Goal: Transaction & Acquisition: Download file/media

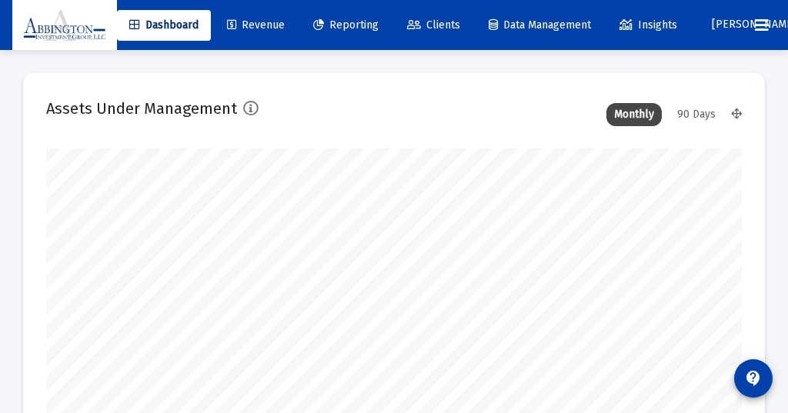
type input "[DATE]"
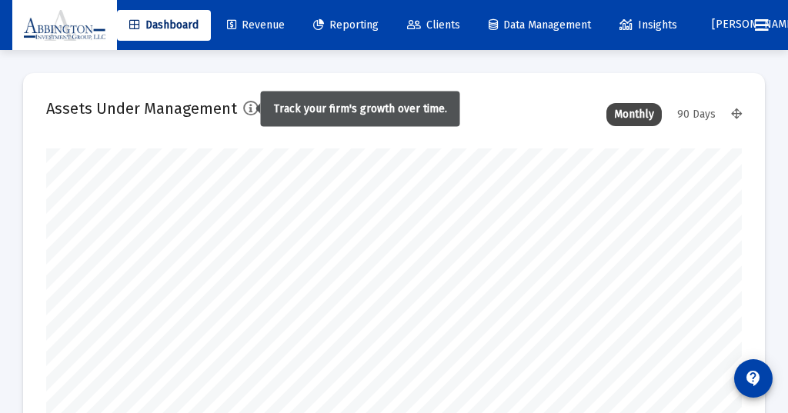
scroll to position [308, 370]
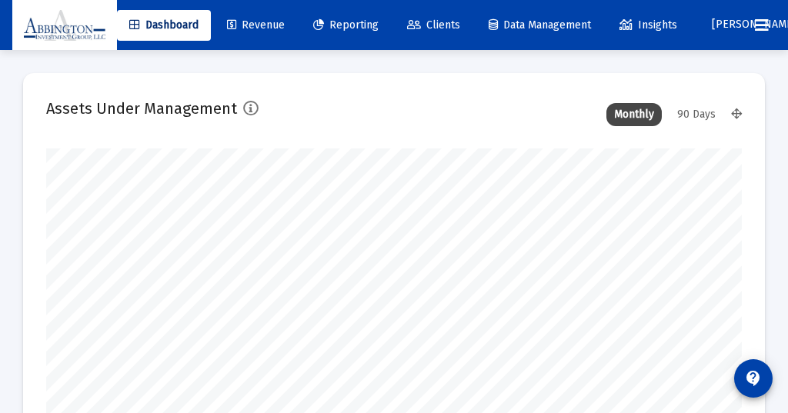
click at [363, 25] on span "Reporting" at bounding box center [345, 24] width 65 height 13
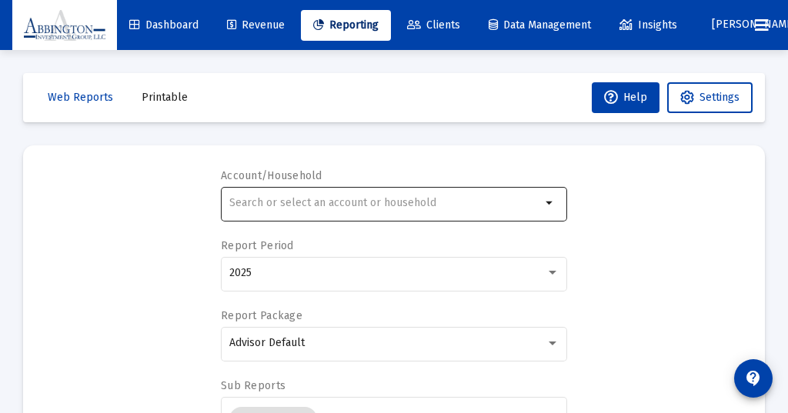
click at [254, 200] on input "text" at bounding box center [385, 203] width 312 height 12
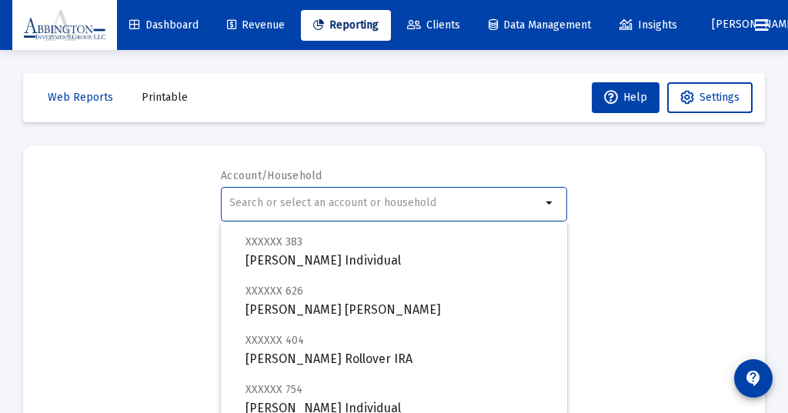
scroll to position [576, 0]
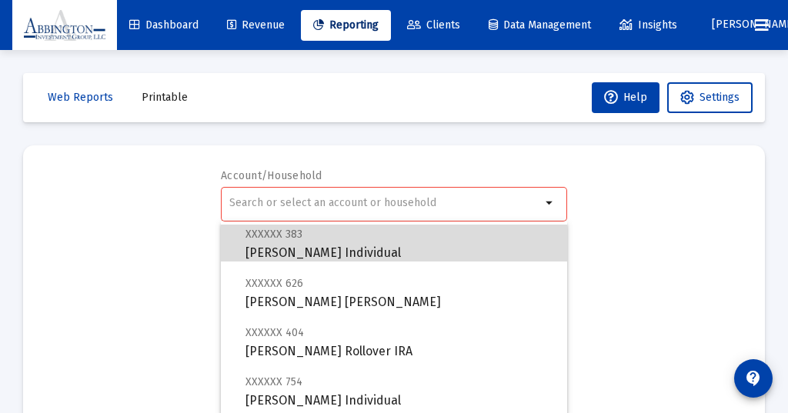
click at [288, 245] on span "XXXXXX 383 [PERSON_NAME] Individual" at bounding box center [399, 244] width 309 height 38
type input "[PERSON_NAME] Individual"
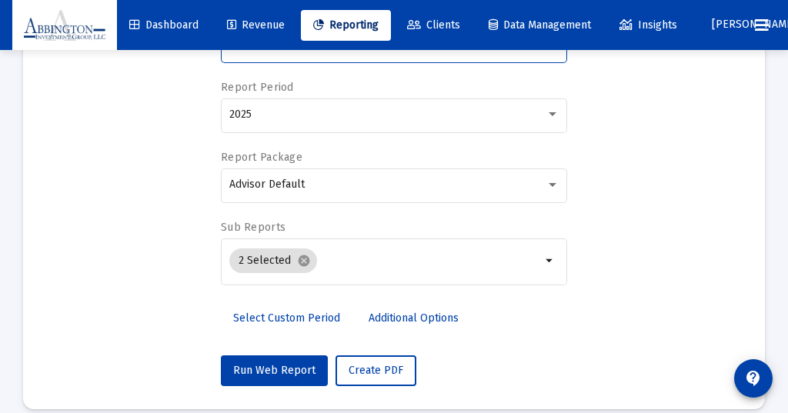
scroll to position [160, 0]
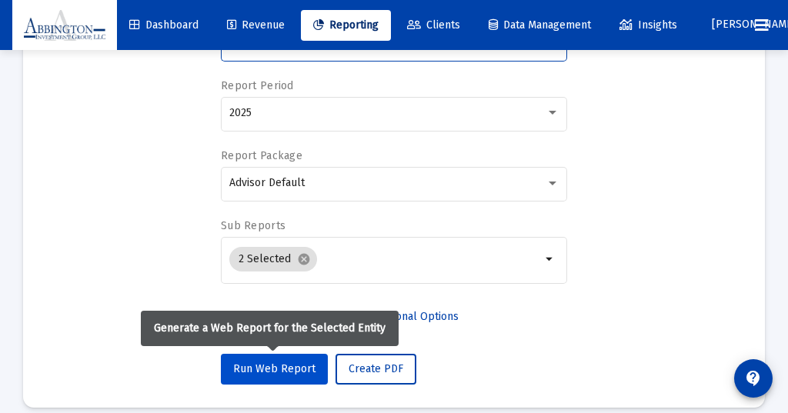
click at [268, 364] on span "Run Web Report" at bounding box center [274, 368] width 82 height 13
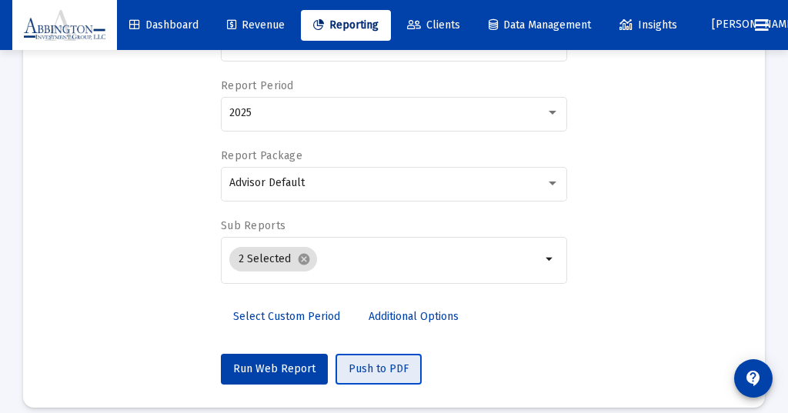
click at [374, 363] on span "Push to PDF" at bounding box center [379, 368] width 60 height 13
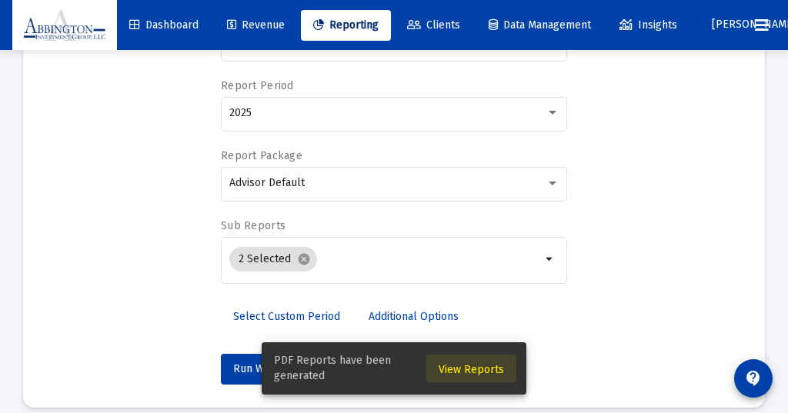
click at [476, 369] on span "View Reports" at bounding box center [471, 369] width 65 height 13
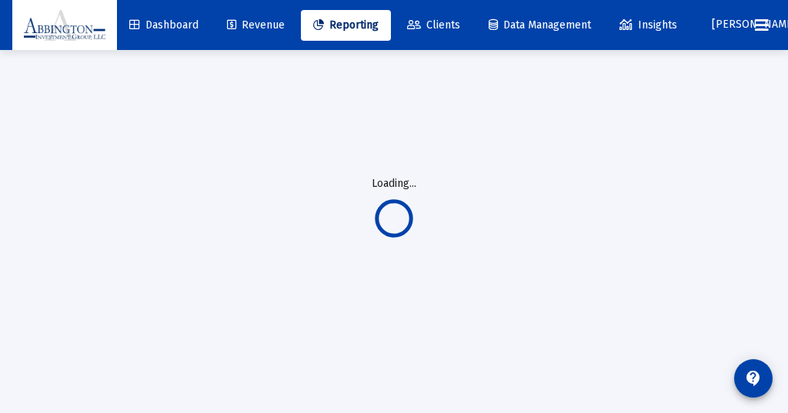
scroll to position [50, 0]
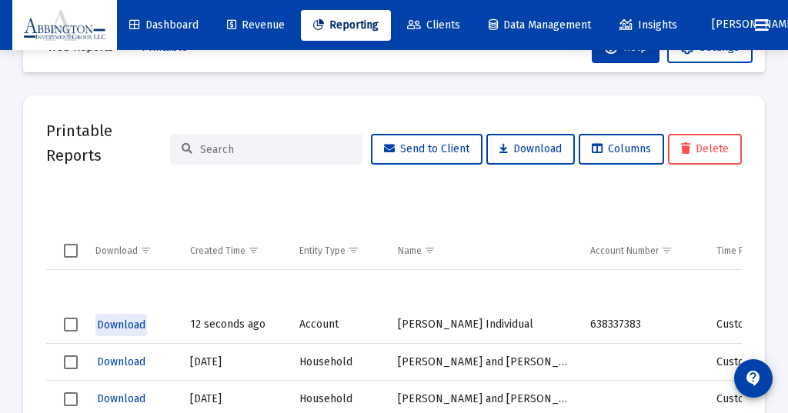
click at [114, 326] on span "Download" at bounding box center [121, 325] width 48 height 13
click at [439, 113] on mat-card "Printable Reports Send to Client Download Columns Delete Download Created Time …" at bounding box center [394, 310] width 742 height 431
